Goal: Task Accomplishment & Management: Manage account settings

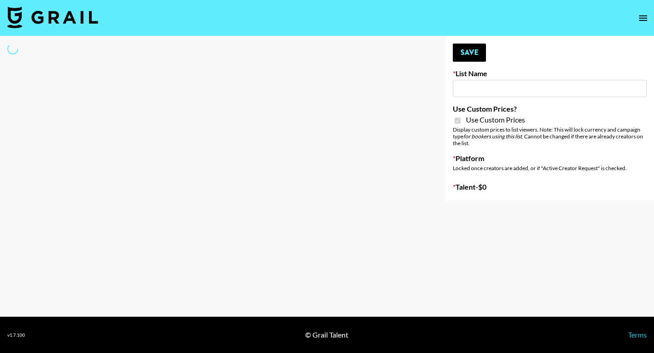
type input "Redence Beauty"
checkbox input "true"
select select "Brand"
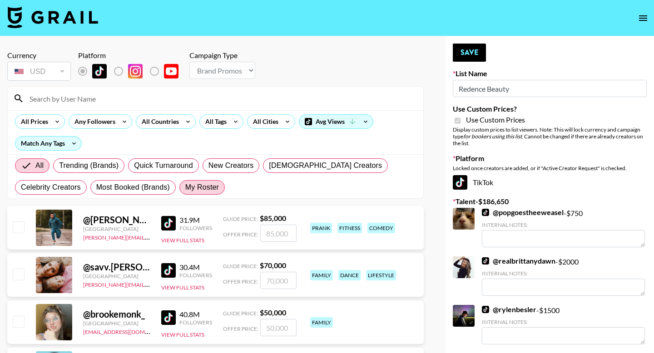
click at [209, 194] on label "My Roster" at bounding box center [201, 187] width 45 height 15
click at [185, 188] on input "My Roster" at bounding box center [185, 188] width 0 height 0
radio input "true"
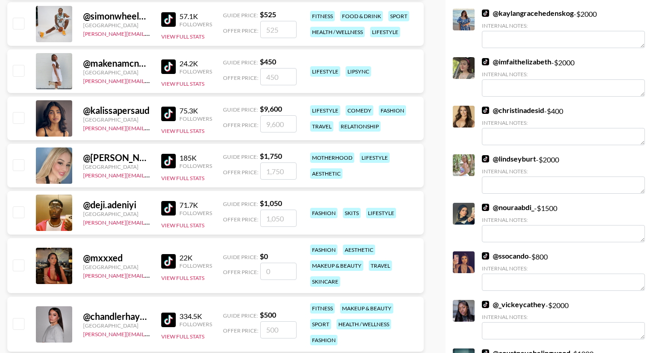
scroll to position [1172, 0]
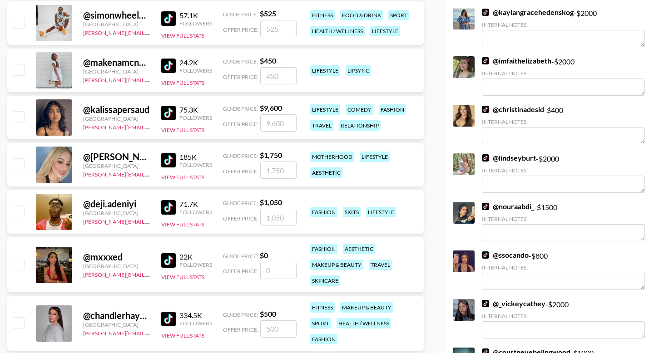
click at [20, 259] on input "checkbox" at bounding box center [18, 264] width 11 height 11
click at [21, 262] on input "checkbox" at bounding box center [18, 264] width 11 height 11
checkbox input "false"
click at [171, 252] on div "22K Followers" at bounding box center [186, 260] width 51 height 16
click at [169, 257] on img at bounding box center [168, 260] width 15 height 15
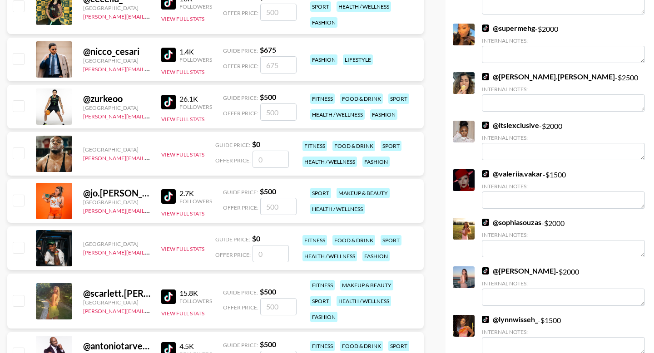
scroll to position [1679, 0]
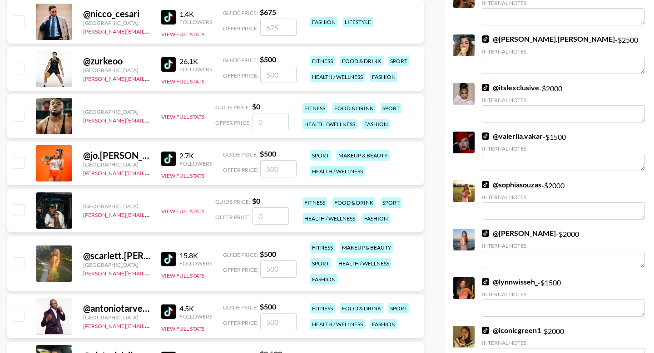
click at [16, 264] on input "checkbox" at bounding box center [18, 262] width 11 height 11
checkbox input "true"
type input "500"
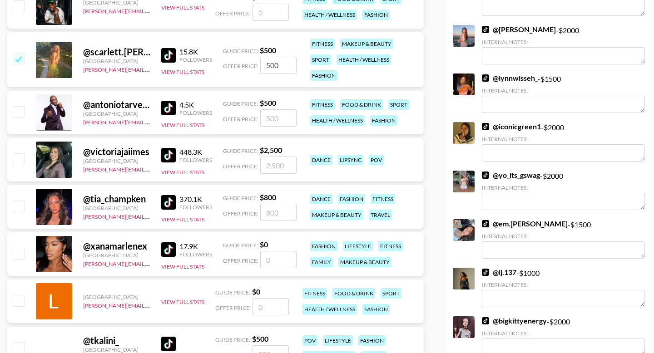
scroll to position [1836, 0]
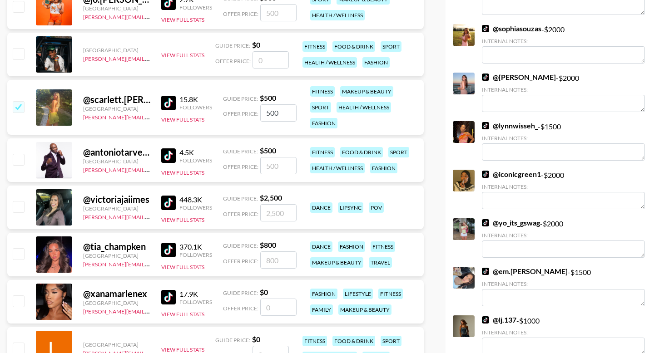
click at [168, 197] on img at bounding box center [168, 203] width 15 height 15
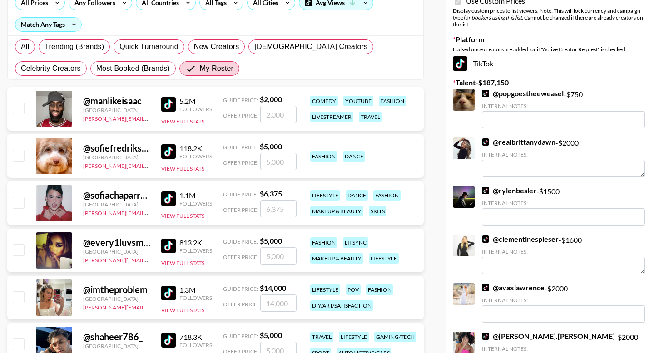
scroll to position [0, 0]
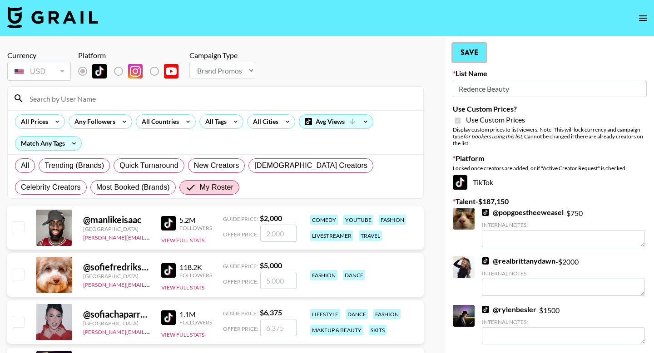
click at [464, 54] on button "Save" at bounding box center [469, 53] width 33 height 18
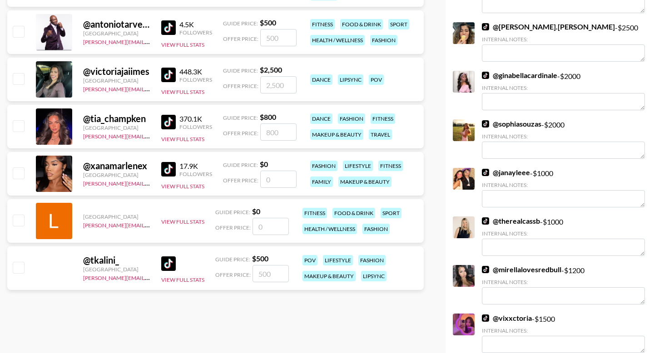
scroll to position [2019, 0]
